Goal: Book appointment/travel/reservation

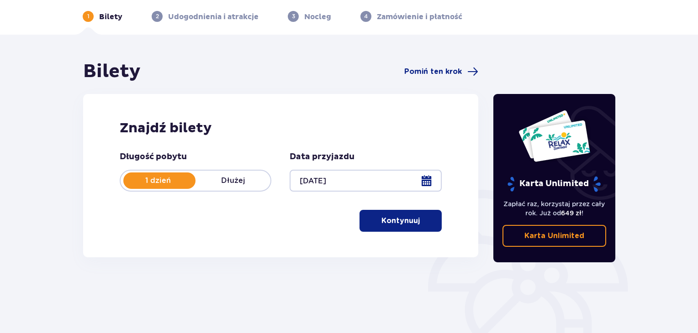
scroll to position [42, 0]
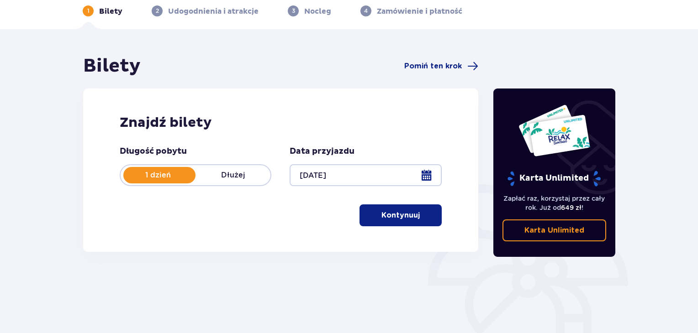
click at [392, 217] on p "Kontynuuj" at bounding box center [400, 216] width 38 height 10
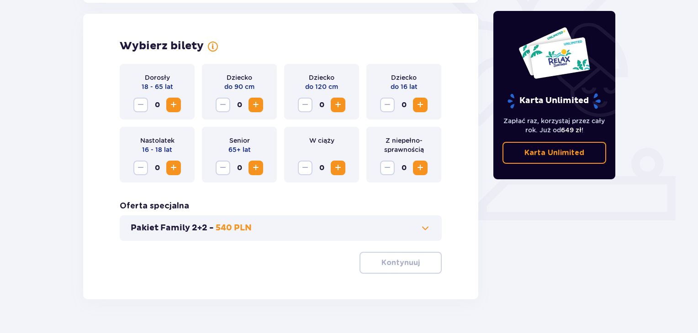
scroll to position [254, 0]
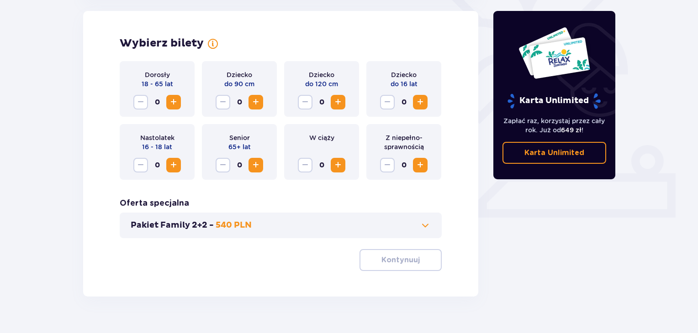
click at [168, 103] on span "Zwiększ" at bounding box center [173, 102] width 11 height 11
click at [169, 103] on span "Zwiększ" at bounding box center [173, 102] width 11 height 11
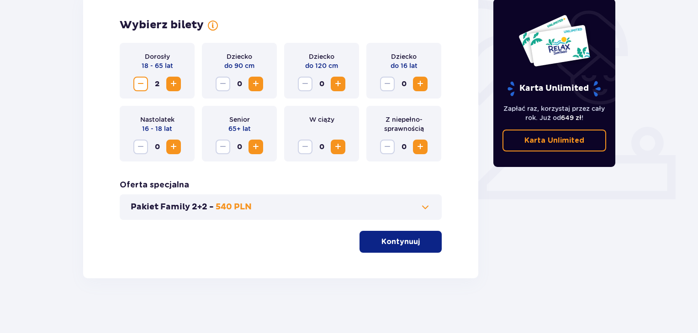
click at [389, 241] on p "Kontynuuj" at bounding box center [400, 242] width 38 height 10
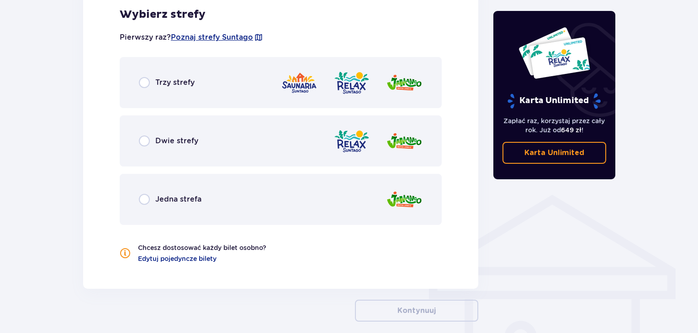
scroll to position [547, 0]
click at [143, 132] on div "Dwie strefy" at bounding box center [281, 140] width 322 height 51
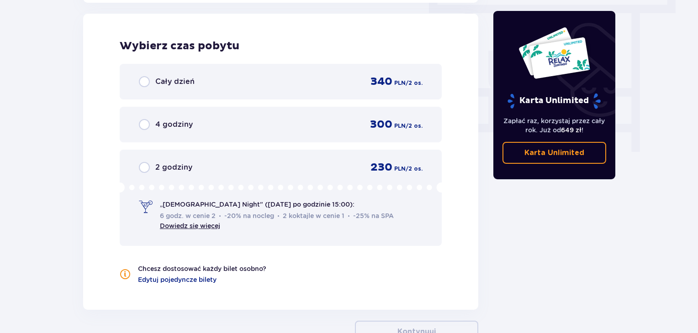
scroll to position [834, 0]
click at [142, 136] on div "4 godziny 300 PLN / 2 os." at bounding box center [281, 124] width 322 height 36
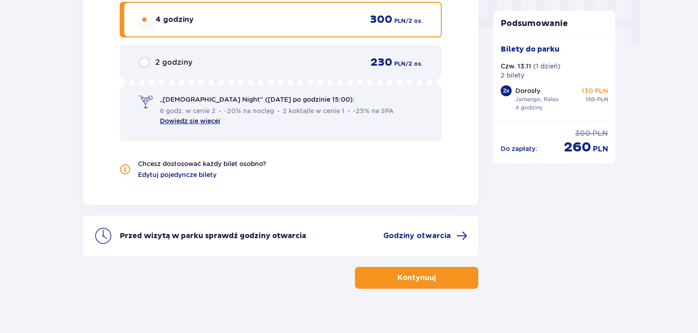
scroll to position [937, 0]
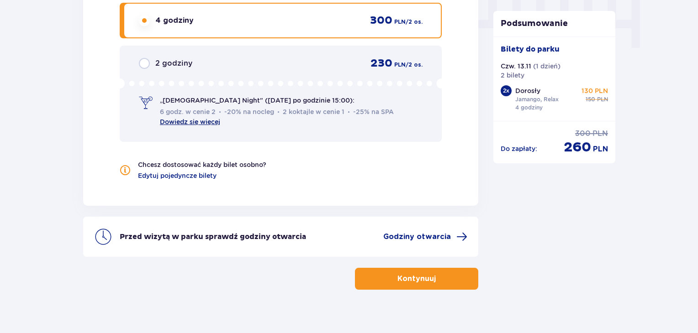
click at [205, 122] on link "Dowiedz się więcej" at bounding box center [190, 121] width 60 height 7
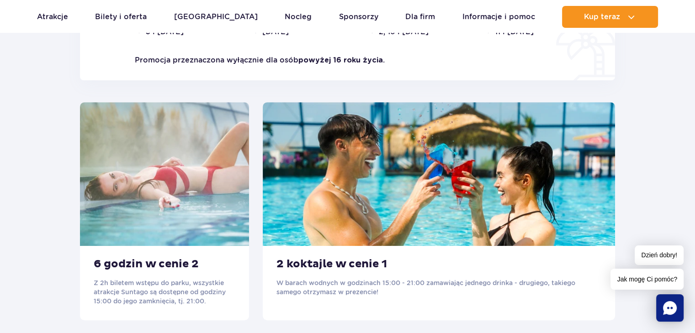
scroll to position [511, 0]
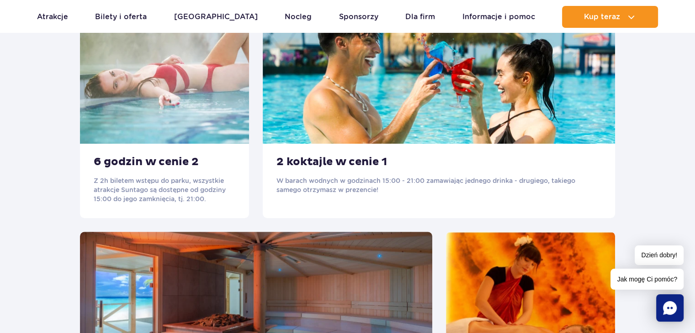
click at [150, 165] on h3 "6 godzin w cenie 2" at bounding box center [165, 162] width 142 height 14
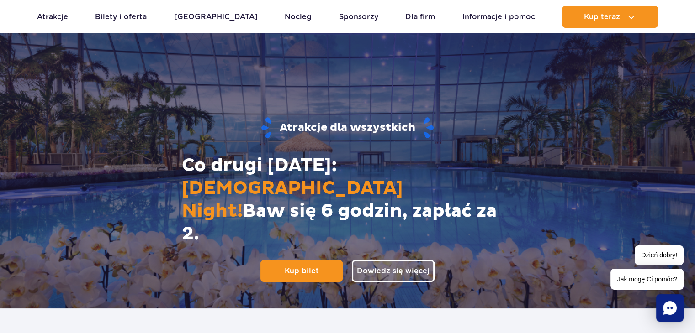
scroll to position [0, 0]
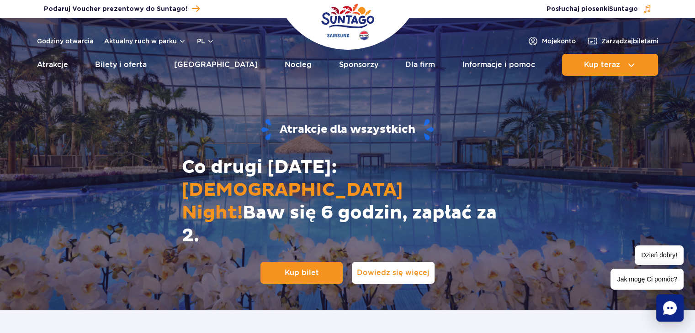
click at [387, 268] on span "Dowiedz się więcej" at bounding box center [393, 273] width 73 height 10
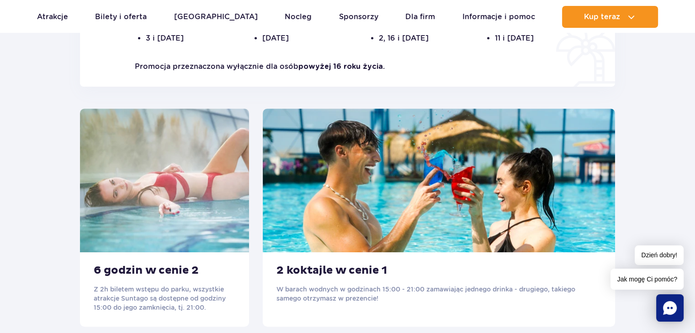
scroll to position [427, 0]
